Goal: Information Seeking & Learning: Learn about a topic

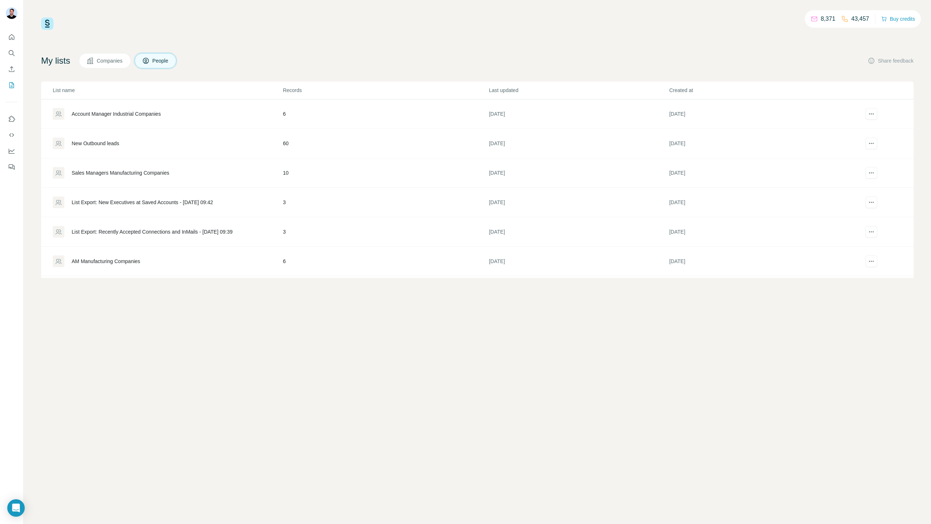
scroll to position [11, 0]
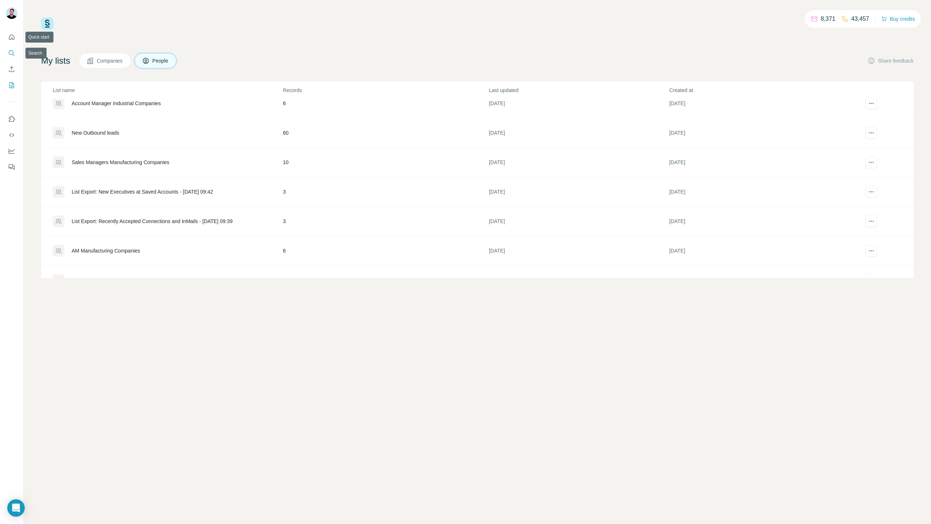
click at [10, 53] on icon "Search" at bounding box center [11, 52] width 7 height 7
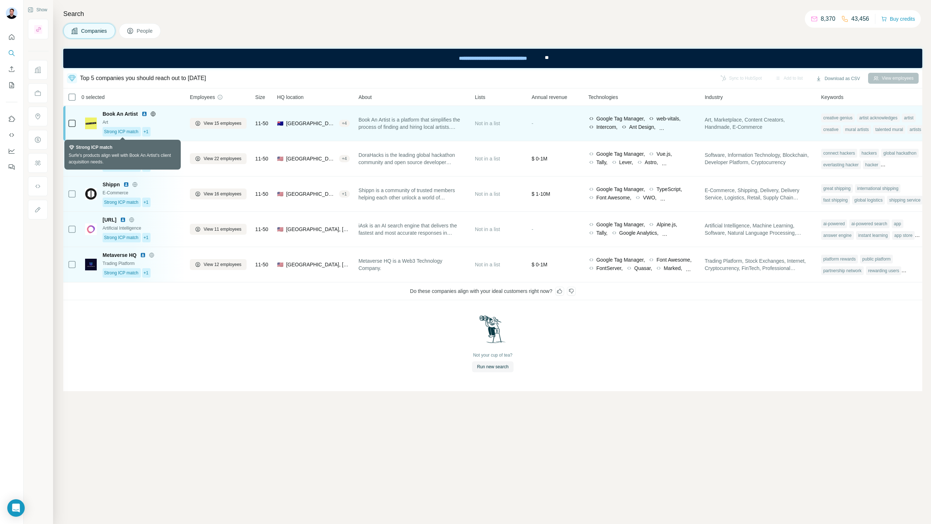
click at [125, 136] on div "Strong ICP match" at bounding box center [122, 131] width 38 height 9
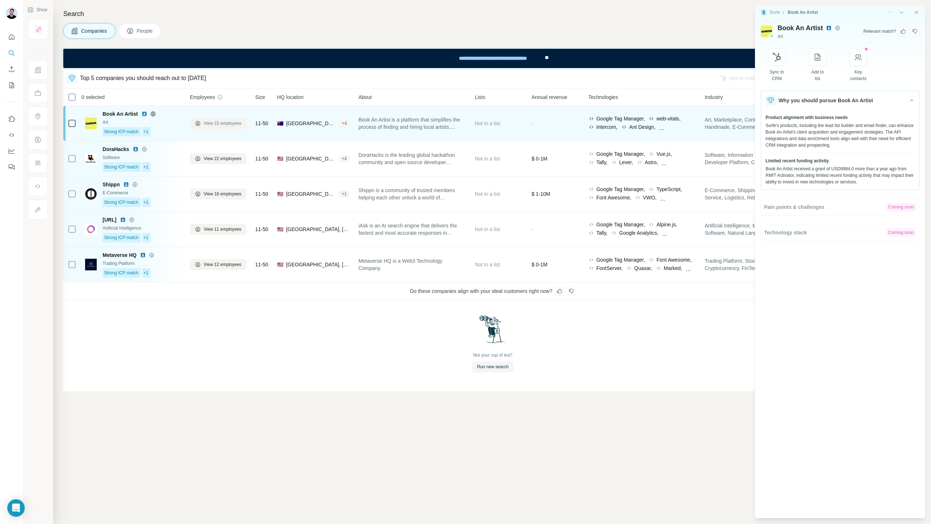
click at [223, 124] on span "View 15 employees" at bounding box center [223, 123] width 38 height 7
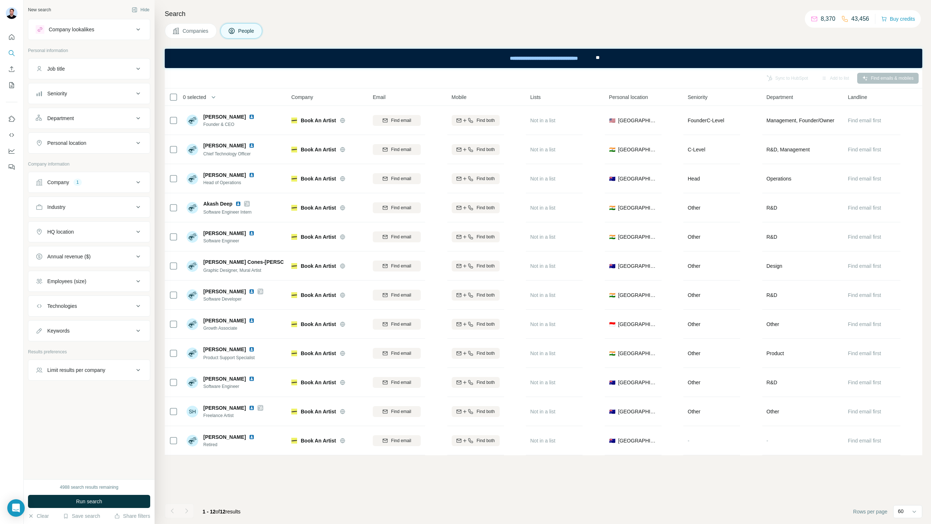
drag, startPoint x: 194, startPoint y: 31, endPoint x: 335, endPoint y: 41, distance: 140.7
click at [335, 41] on div "Search Companies People Sync to HubSpot Add to list Find emails & mobiles 0 sel…" at bounding box center [543, 262] width 776 height 524
click at [192, 38] on button "Companies" at bounding box center [191, 30] width 52 height 15
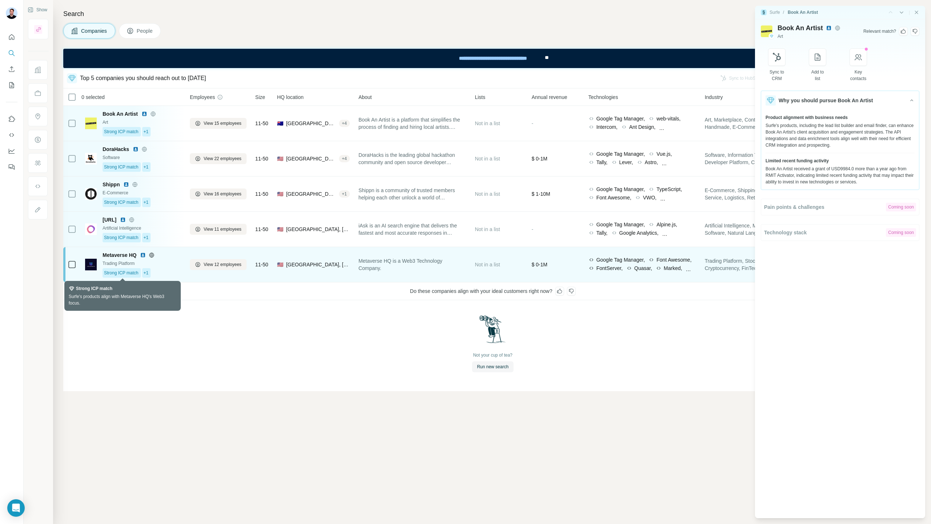
click at [138, 272] on span "Strong ICP match" at bounding box center [121, 272] width 35 height 7
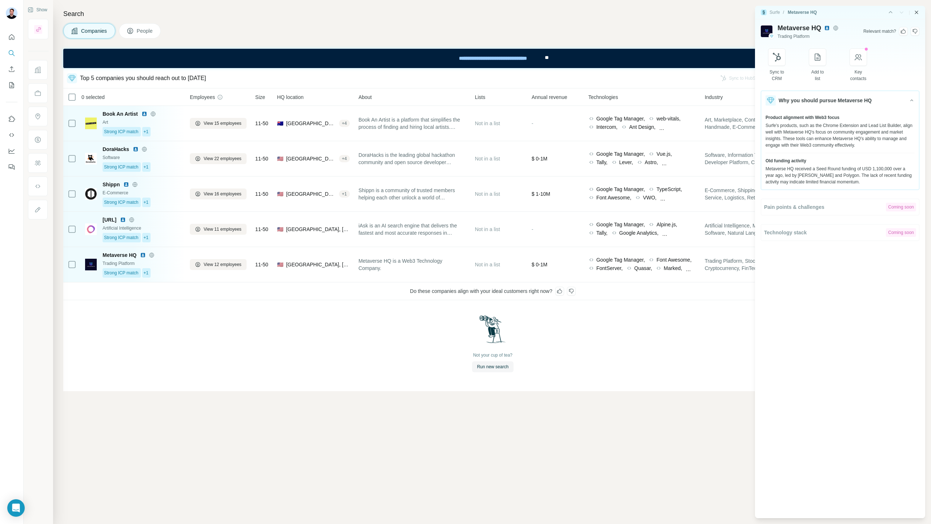
click at [915, 13] on icon "Close side panel" at bounding box center [916, 12] width 6 height 6
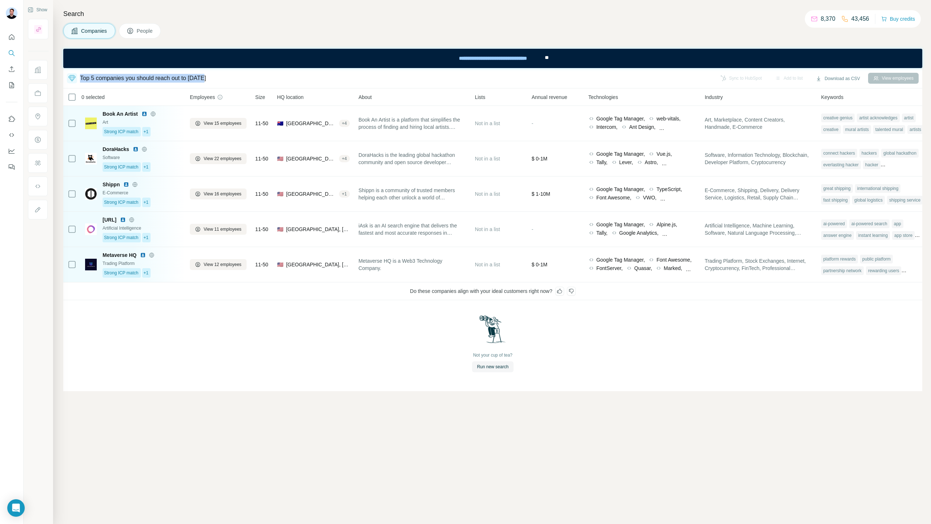
drag, startPoint x: 80, startPoint y: 79, endPoint x: 216, endPoint y: 78, distance: 136.0
click at [216, 78] on div "Top 5 companies you should reach out to [DATE]" at bounding box center [389, 78] width 645 height 10
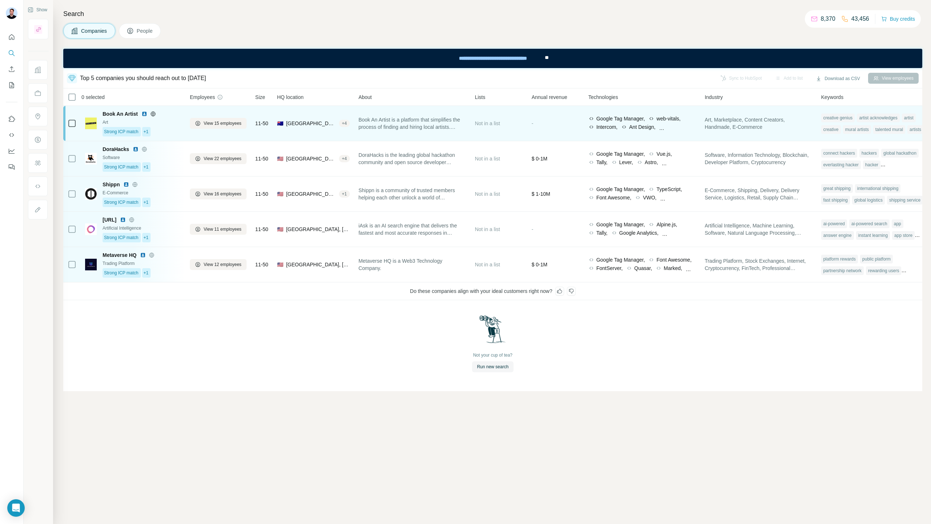
click at [126, 117] on span "Book An Artist" at bounding box center [120, 113] width 35 height 7
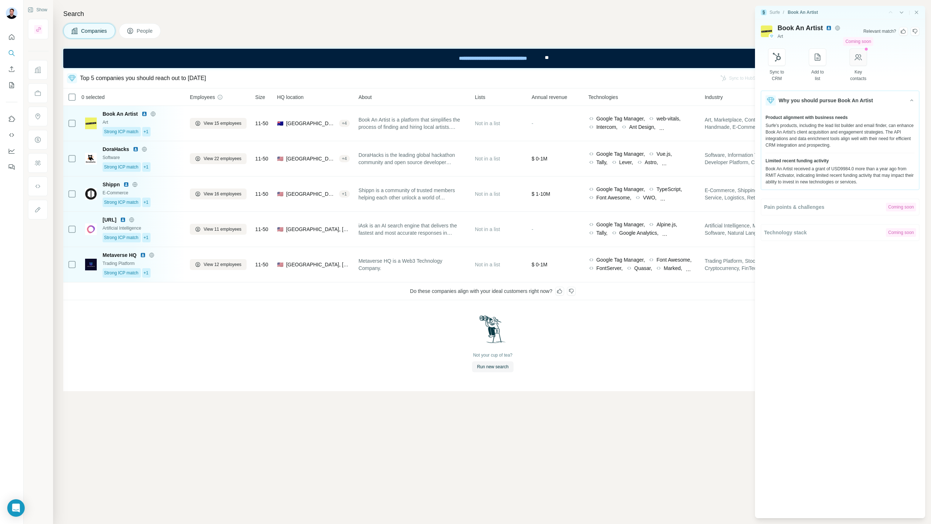
click at [859, 56] on icon "button" at bounding box center [858, 57] width 9 height 9
